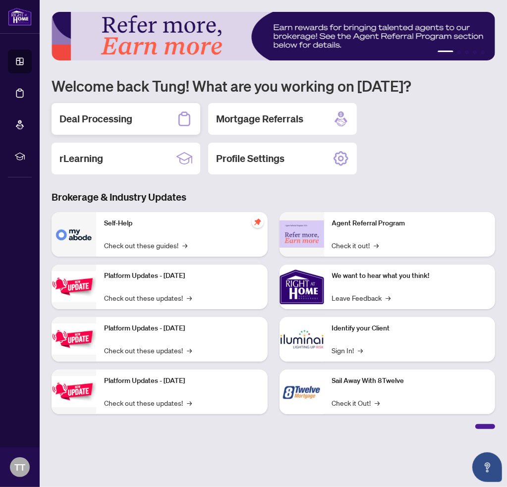
click at [112, 121] on h2 "Deal Processing" at bounding box center [95, 119] width 73 height 14
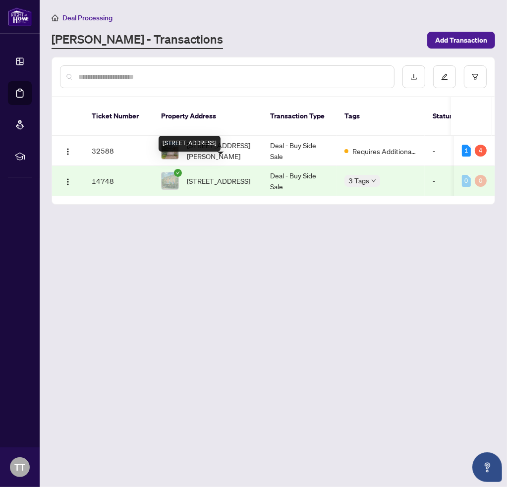
click at [212, 142] on div "[STREET_ADDRESS]" at bounding box center [189, 144] width 62 height 16
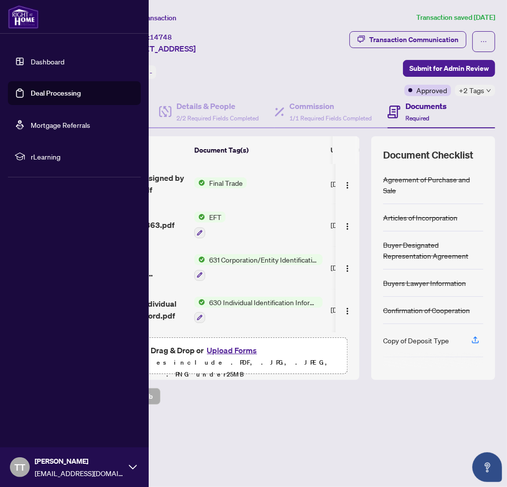
click at [31, 59] on link "Dashboard" at bounding box center [48, 61] width 34 height 9
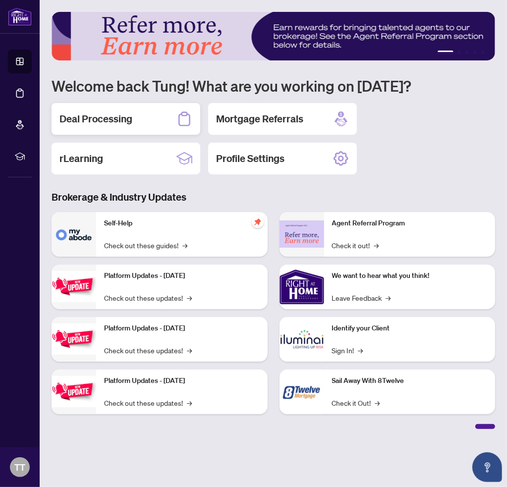
click at [126, 123] on h2 "Deal Processing" at bounding box center [95, 119] width 73 height 14
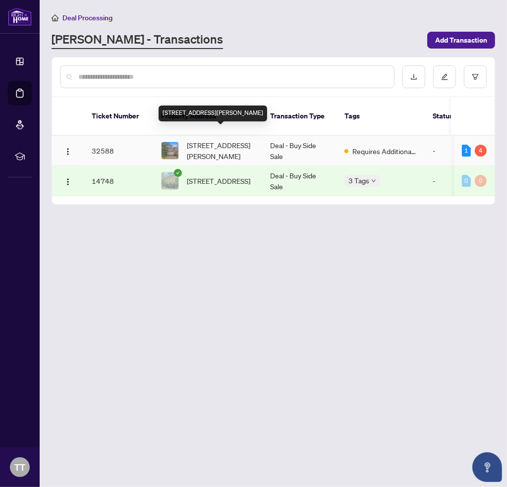
click at [202, 140] on span "[STREET_ADDRESS][PERSON_NAME]" at bounding box center [220, 151] width 67 height 22
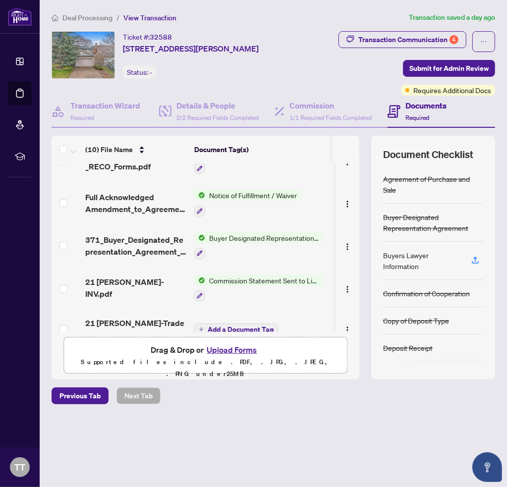
scroll to position [244, 0]
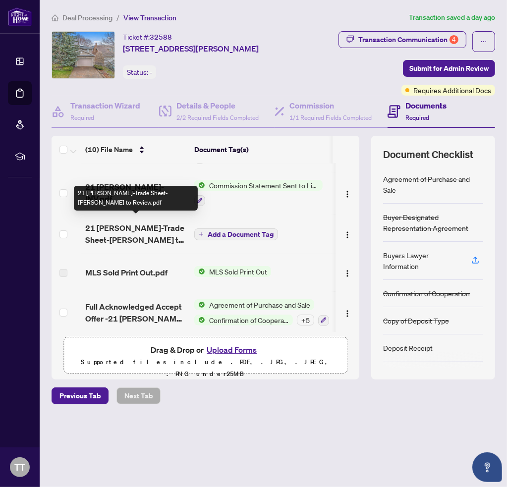
click at [119, 231] on span "21 [PERSON_NAME]-Trade Sheet-[PERSON_NAME] to Review.pdf" at bounding box center [135, 234] width 101 height 24
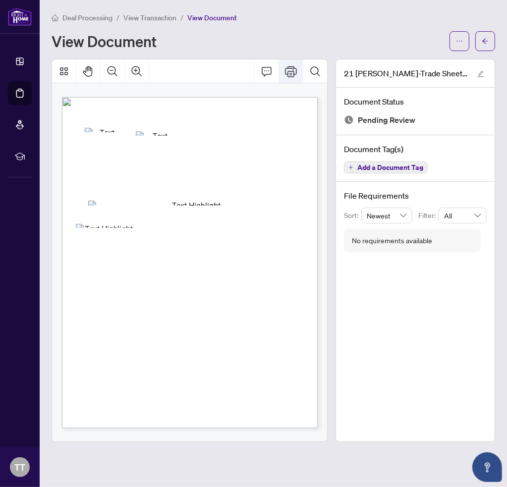
click at [289, 73] on icon "Print" at bounding box center [291, 71] width 12 height 12
click at [480, 73] on icon "edit" at bounding box center [480, 73] width 7 height 7
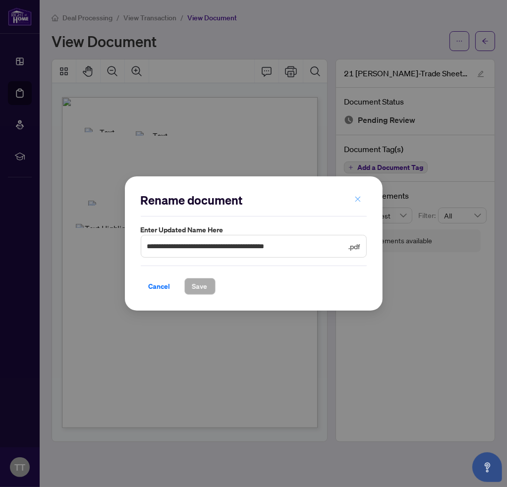
click at [358, 198] on icon "close" at bounding box center [357, 199] width 7 height 7
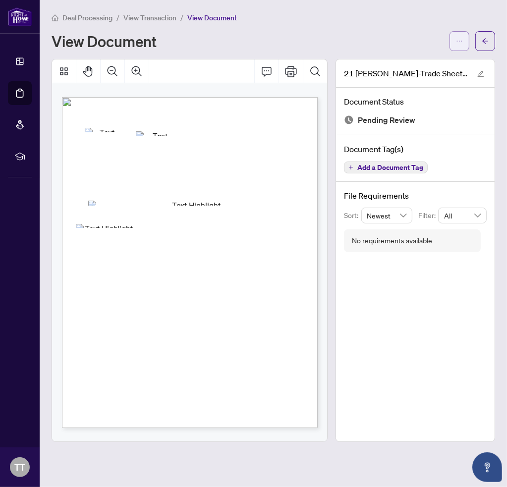
click at [458, 40] on icon "ellipsis" at bounding box center [459, 41] width 7 height 7
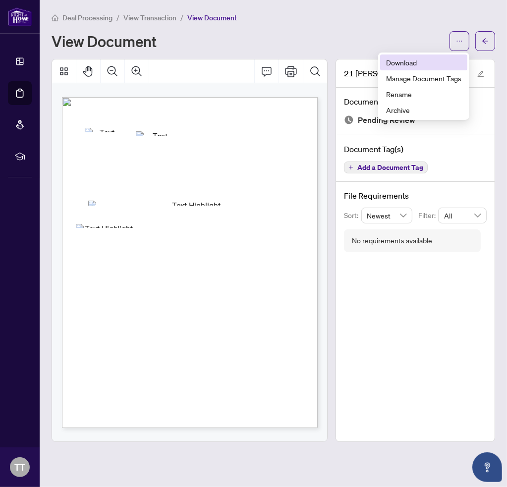
click at [406, 61] on span "Download" at bounding box center [423, 62] width 75 height 11
